Goal: Communication & Community: Ask a question

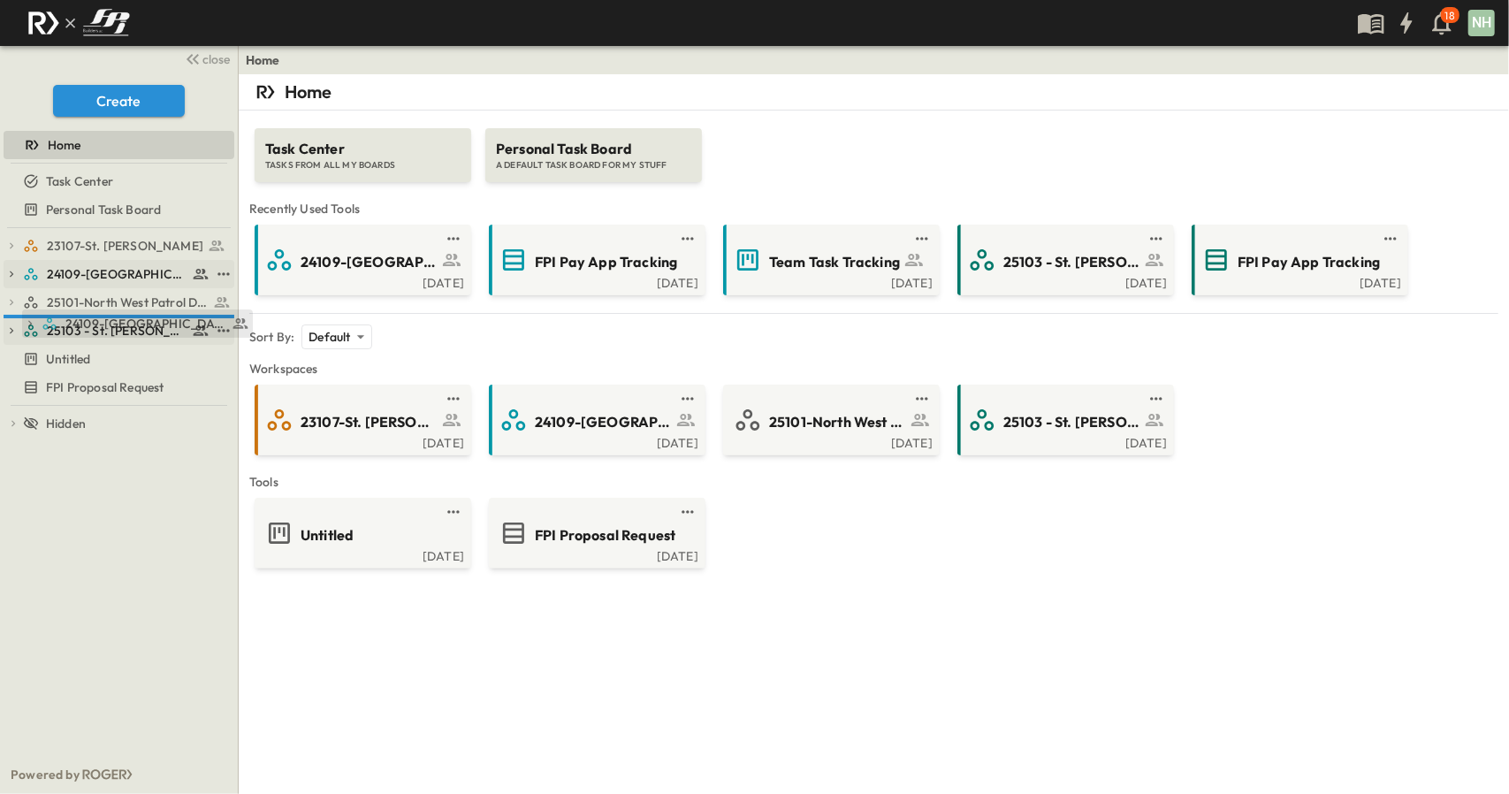
drag, startPoint x: 127, startPoint y: 273, endPoint x: 145, endPoint y: 321, distance: 50.9
click at [126, 325] on span "25103 - St. [PERSON_NAME] Phase 2" at bounding box center [117, 331] width 141 height 18
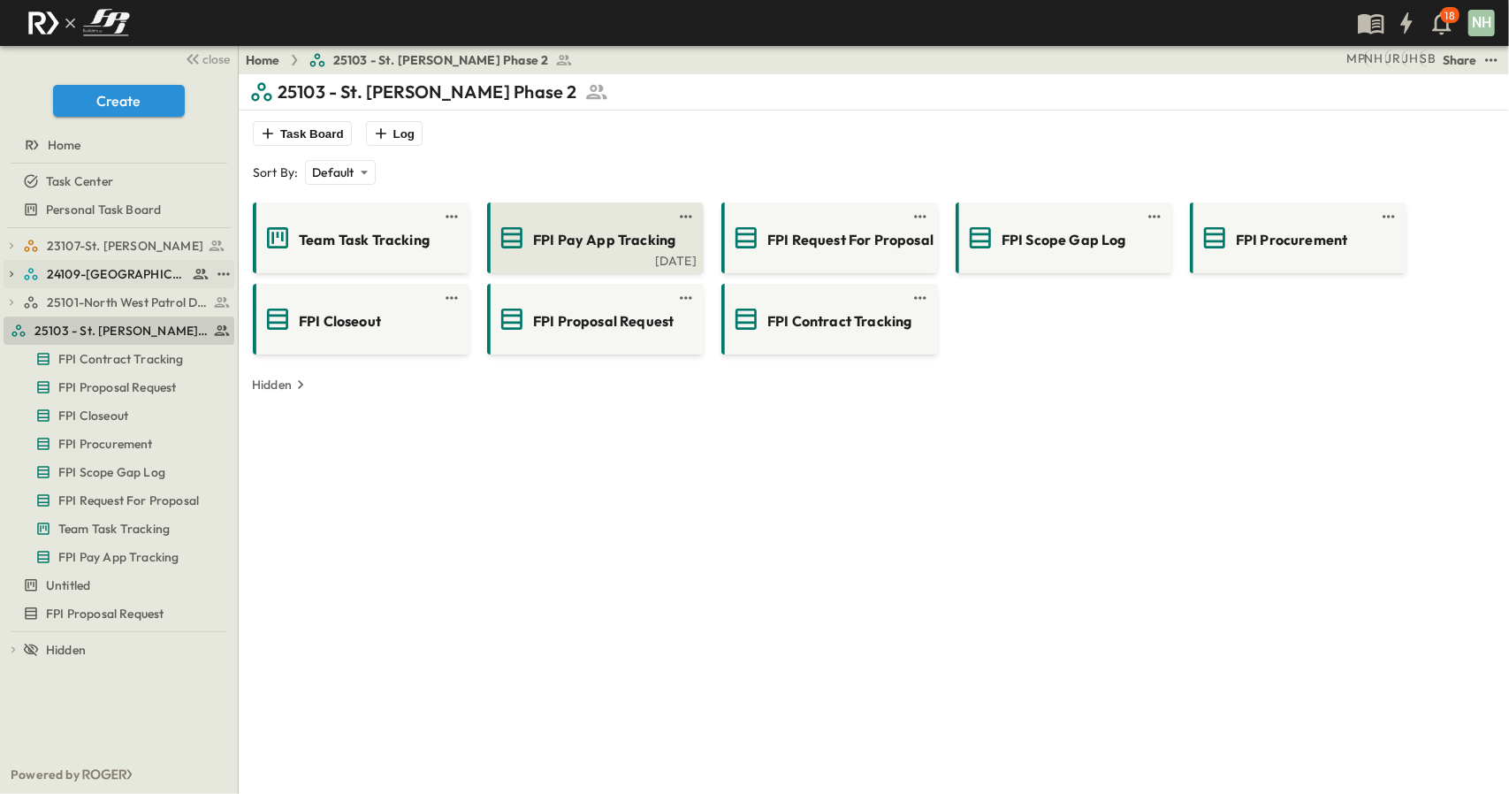
click at [580, 245] on span "FPI Pay App Tracking" at bounding box center [604, 240] width 142 height 20
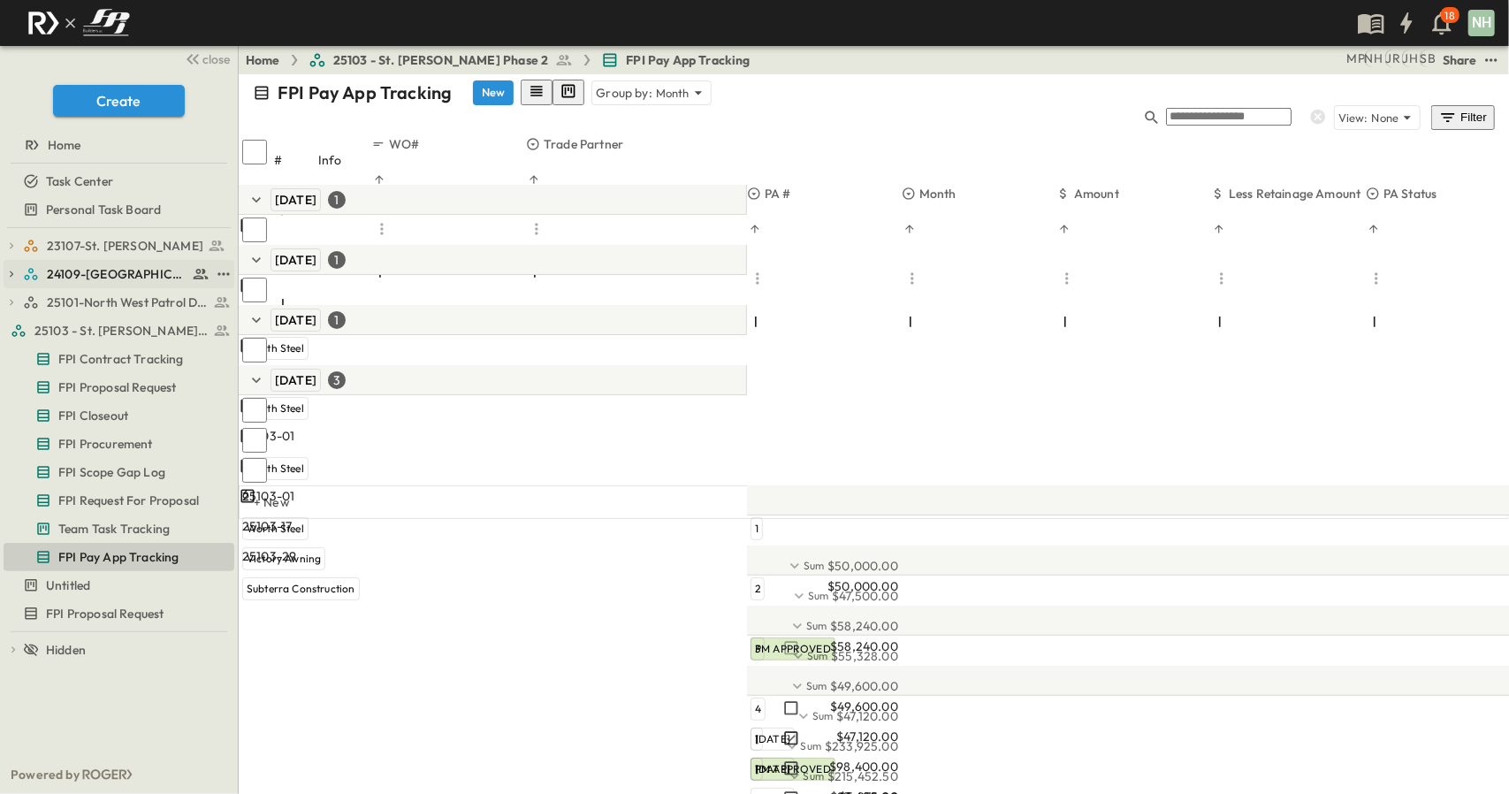
click at [660, 519] on div "FPI Pay App Tracking New Group by: Month View: None Filter # Info WO# Trade Par…" at bounding box center [874, 296] width 1270 height 445
click at [560, 519] on div "FPI Pay App Tracking New Group by: Month View: None Filter # Info WO# Trade Par…" at bounding box center [874, 296] width 1270 height 445
click at [529, 519] on div "FPI Pay App Tracking New Group by: Month View: None Filter # Info WO# Trade Par…" at bounding box center [874, 296] width 1270 height 445
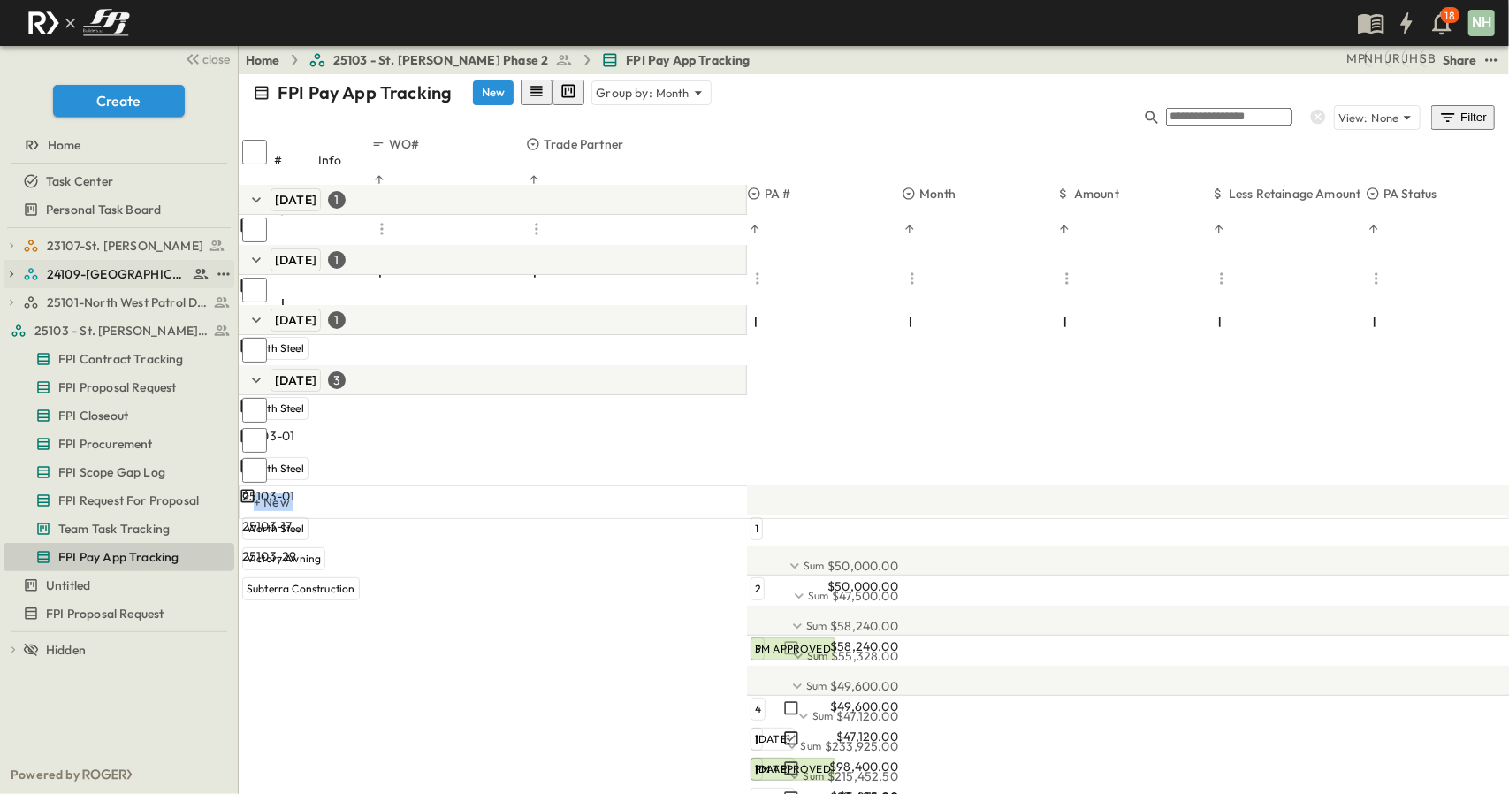
click at [529, 519] on div "FPI Pay App Tracking New Group by: Month View: None Filter # Info WO# Trade Par…" at bounding box center [874, 296] width 1270 height 445
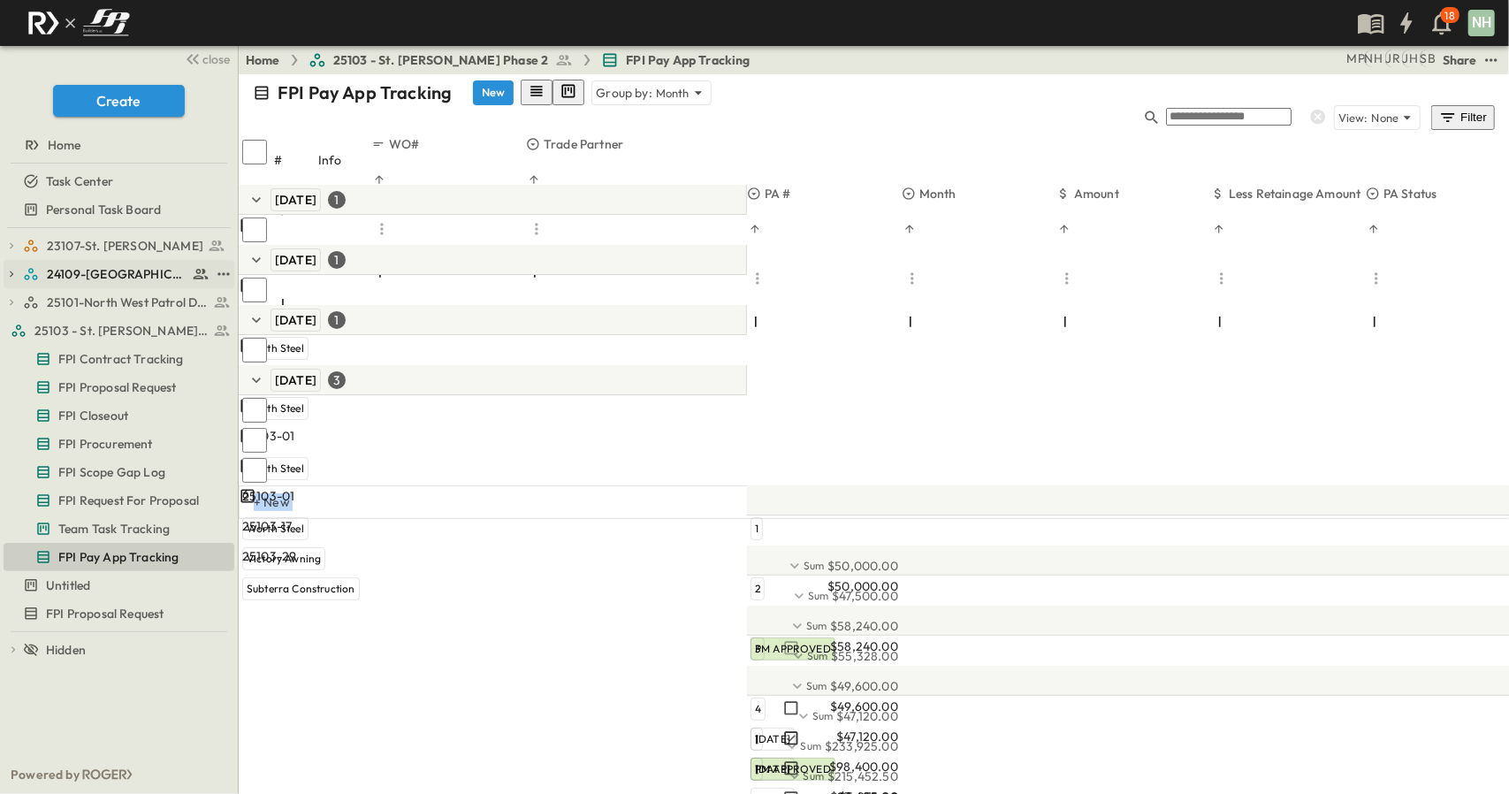
click at [529, 519] on div "FPI Pay App Tracking New Group by: Month View: None Filter # Info WO# Trade Par…" at bounding box center [874, 296] width 1270 height 445
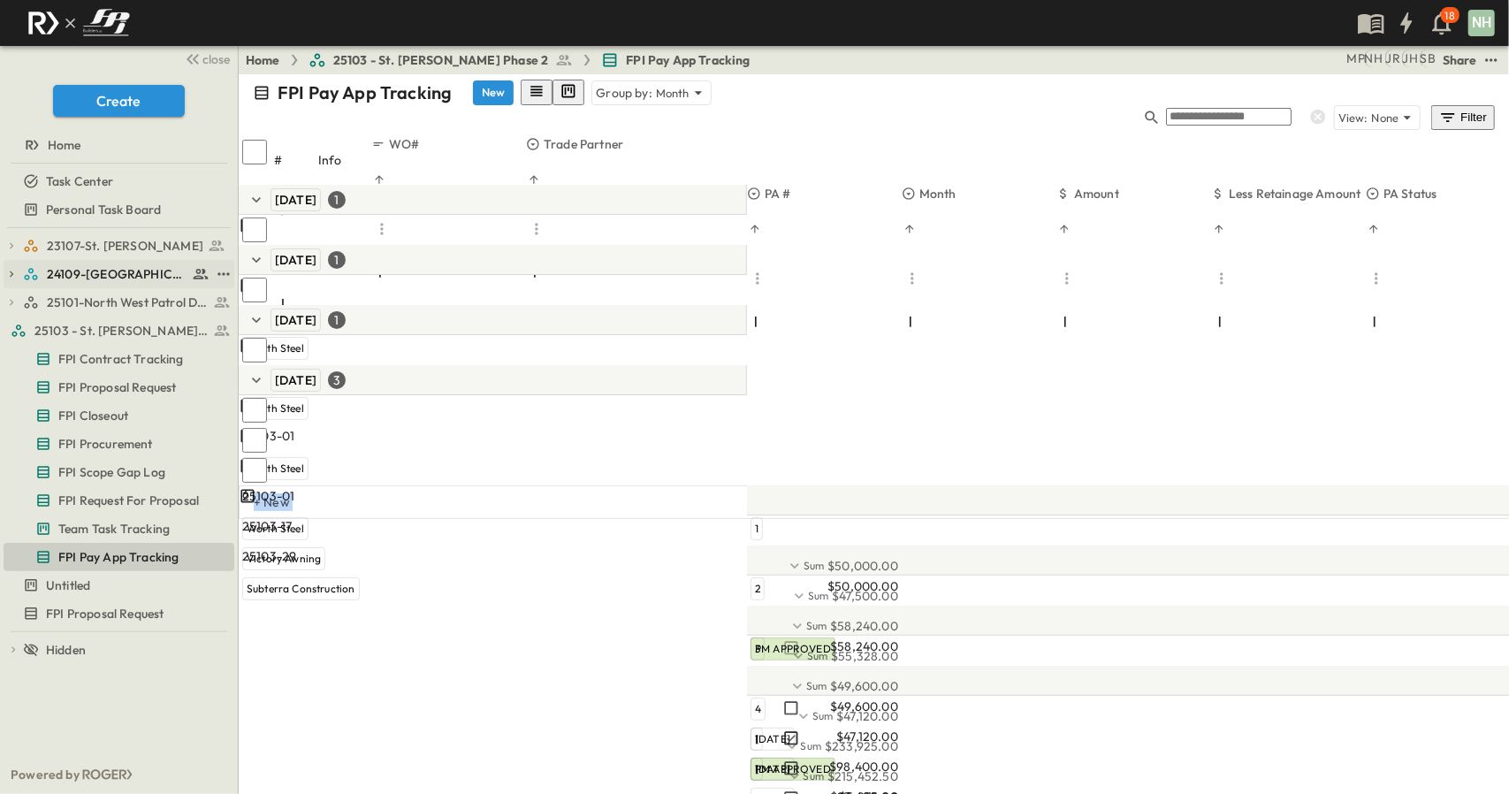
click at [529, 519] on div "FPI Pay App Tracking New Group by: Month View: None Filter # Info WO# Trade Par…" at bounding box center [874, 296] width 1270 height 445
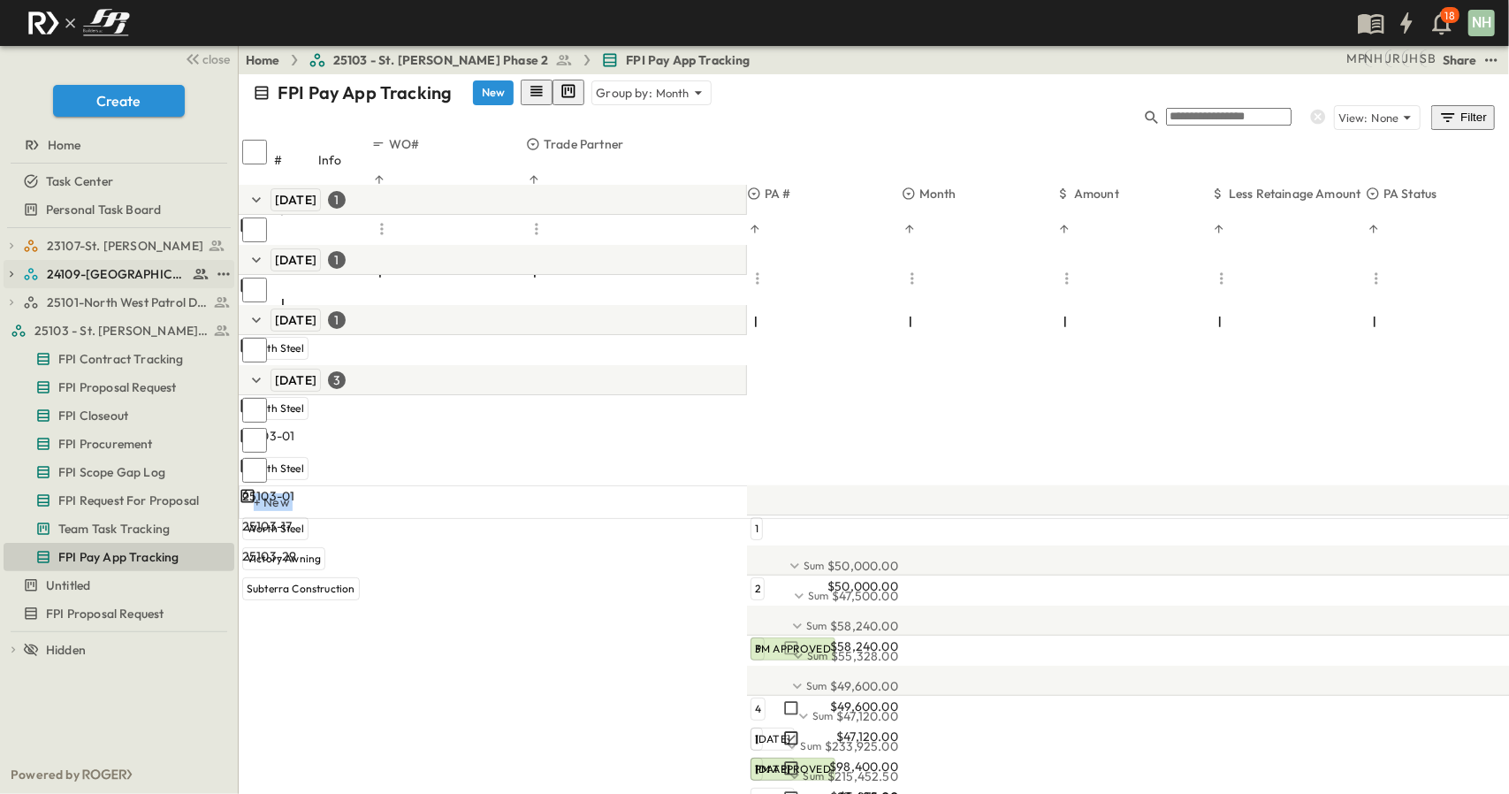
click at [529, 519] on div "FPI Pay App Tracking New Group by: Month View: None Filter # Info WO# Trade Par…" at bounding box center [874, 296] width 1270 height 445
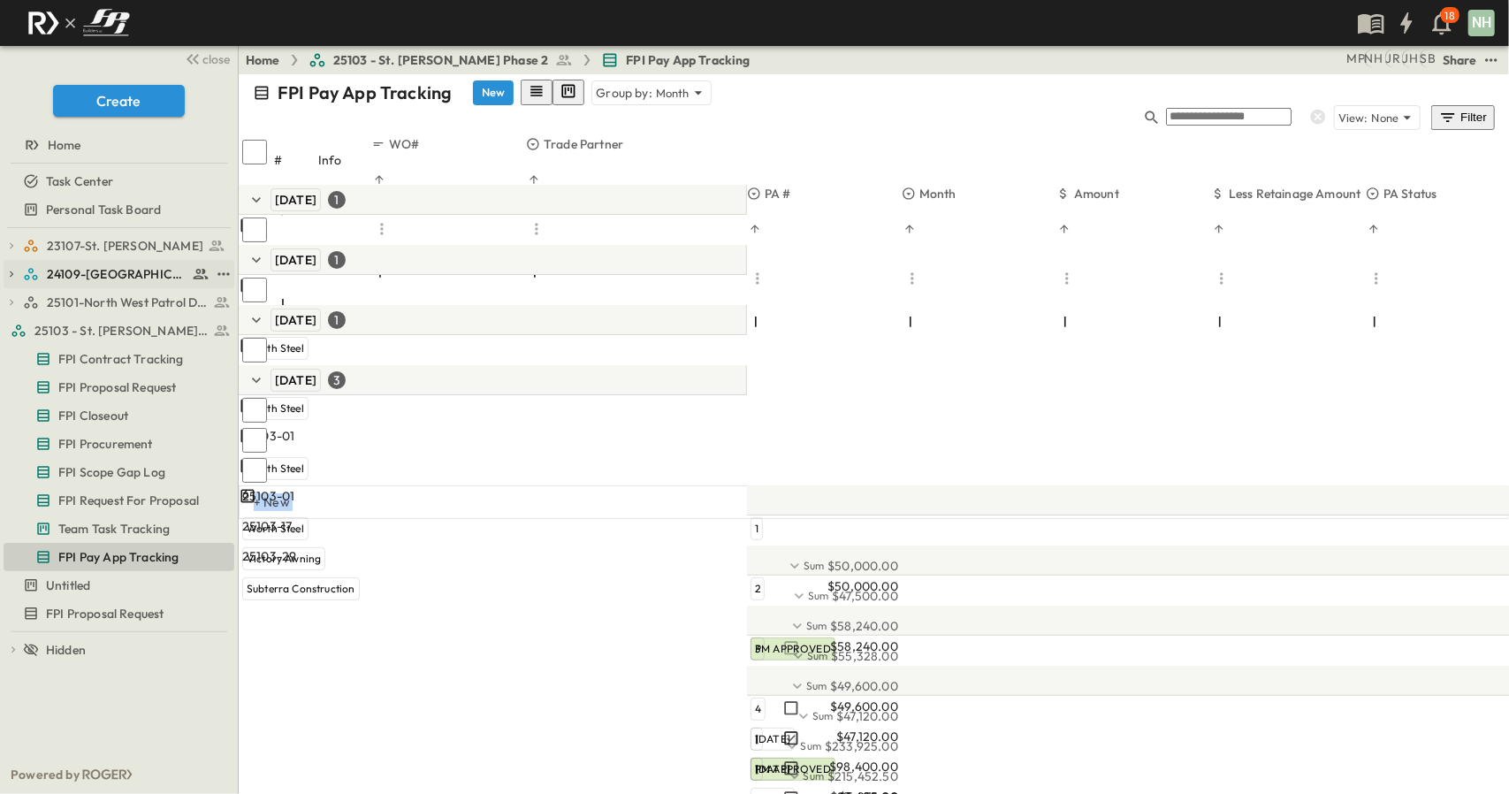
click at [529, 519] on div "FPI Pay App Tracking New Group by: Month View: None Filter # Info WO# Trade Par…" at bounding box center [874, 296] width 1270 height 445
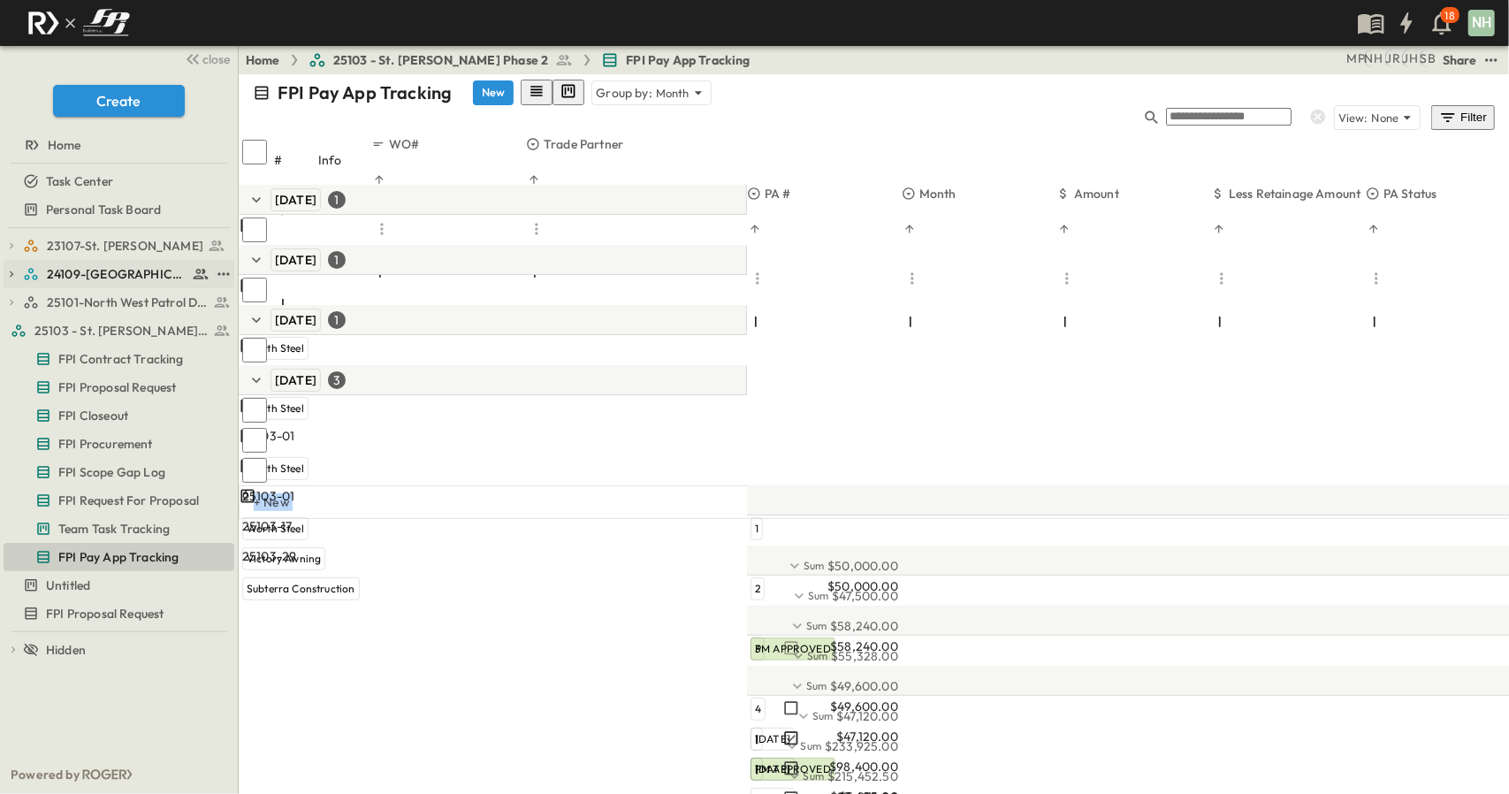
click at [241, 395] on div at bounding box center [256, 422] width 35 height 54
